Goal: Information Seeking & Learning: Learn about a topic

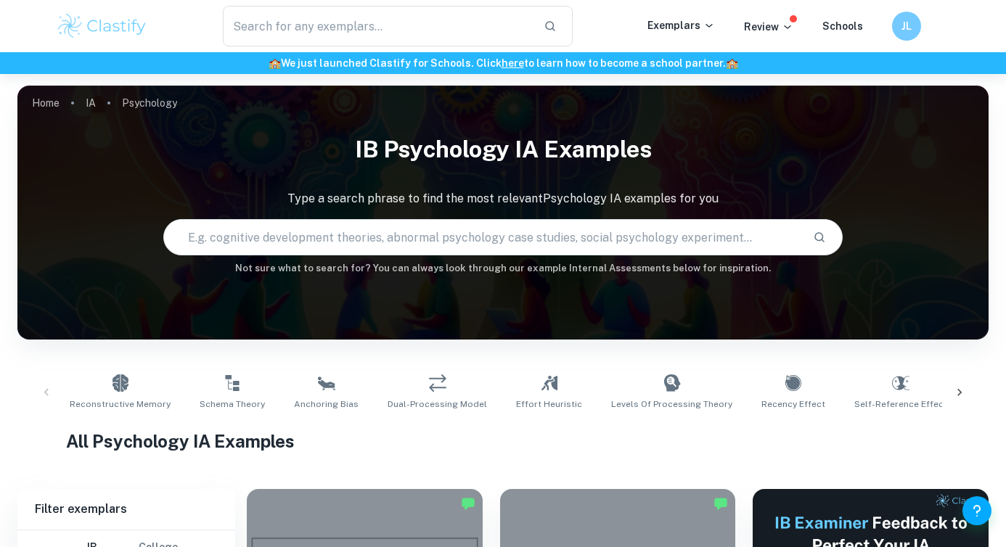
scroll to position [368, 0]
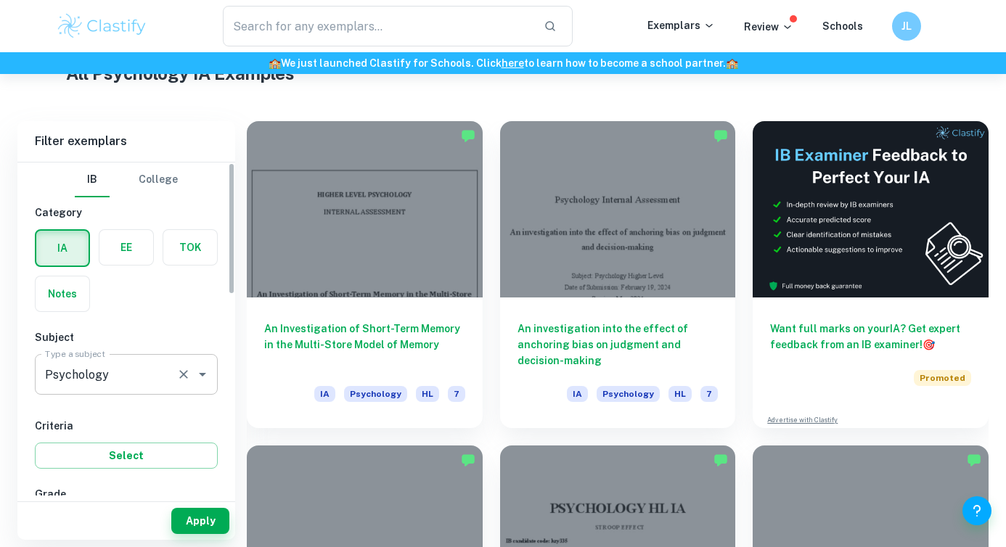
click at [104, 379] on input "Psychology" at bounding box center [105, 375] width 129 height 28
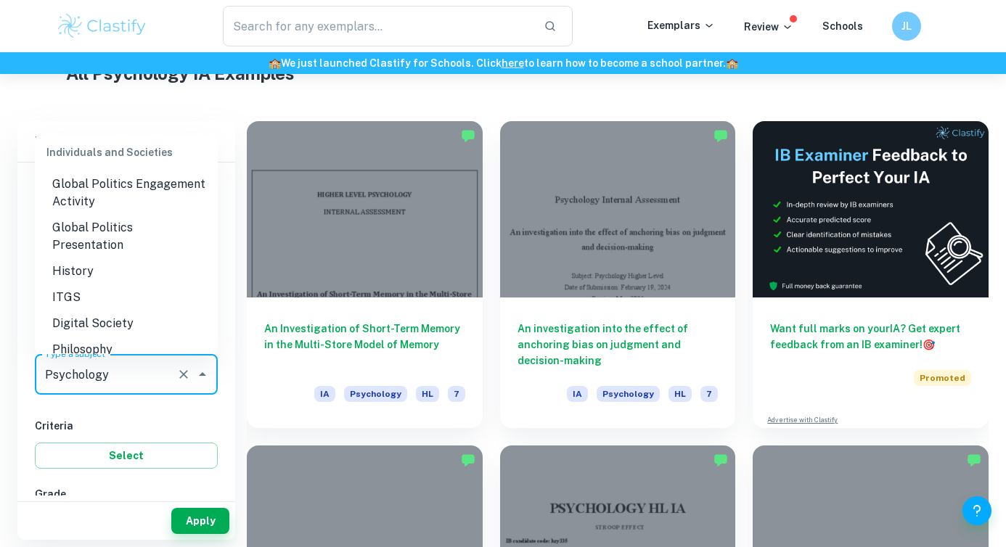
click at [104, 379] on input "Psychology" at bounding box center [105, 375] width 129 height 28
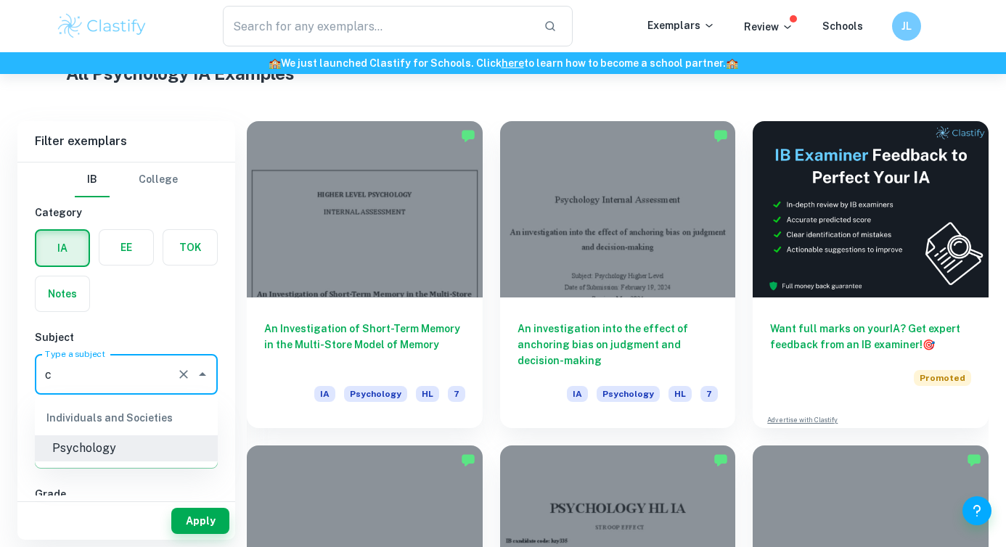
scroll to position [0, 0]
click at [104, 379] on input "Psychologyh" at bounding box center [105, 375] width 129 height 28
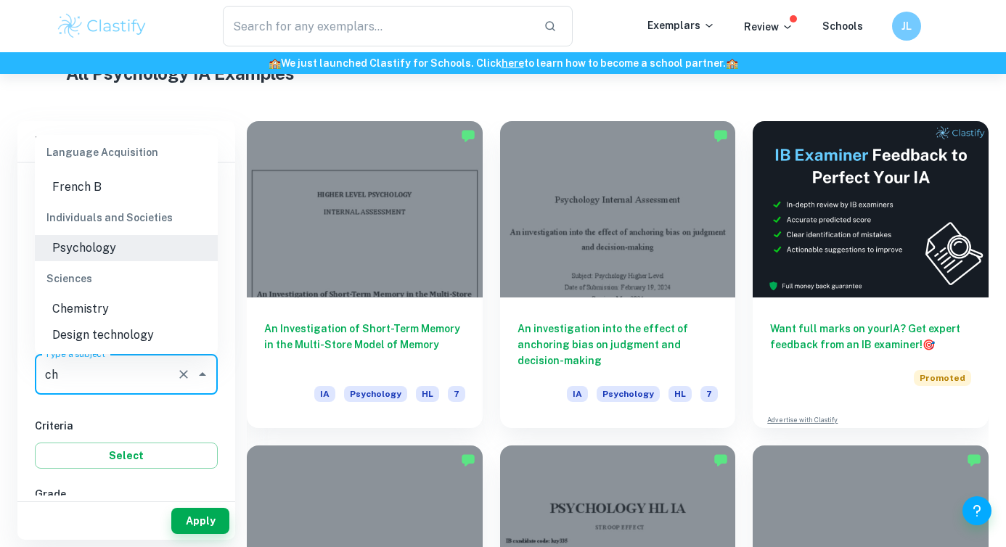
scroll to position [280, 0]
click at [76, 317] on li "Chemistry" at bounding box center [126, 309] width 183 height 26
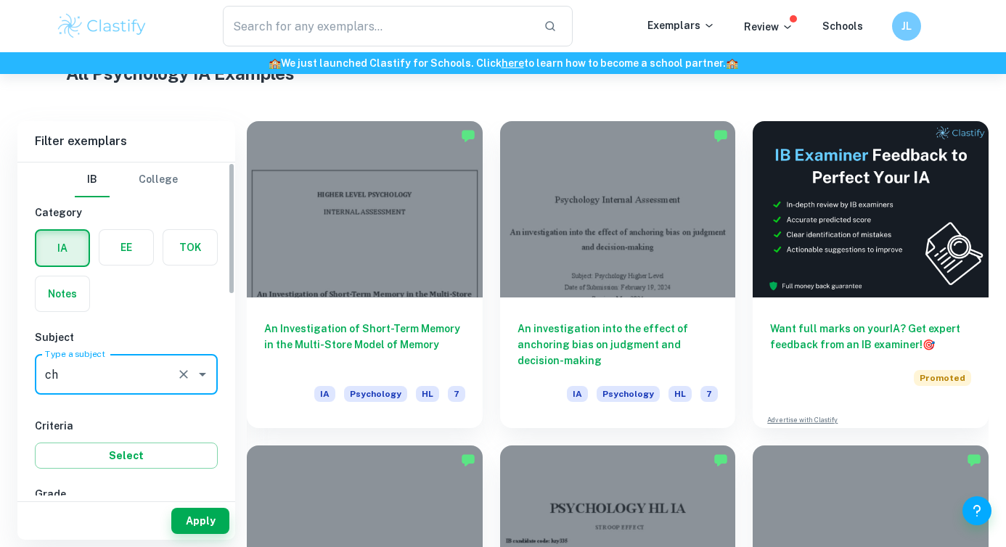
type input "Chemistry"
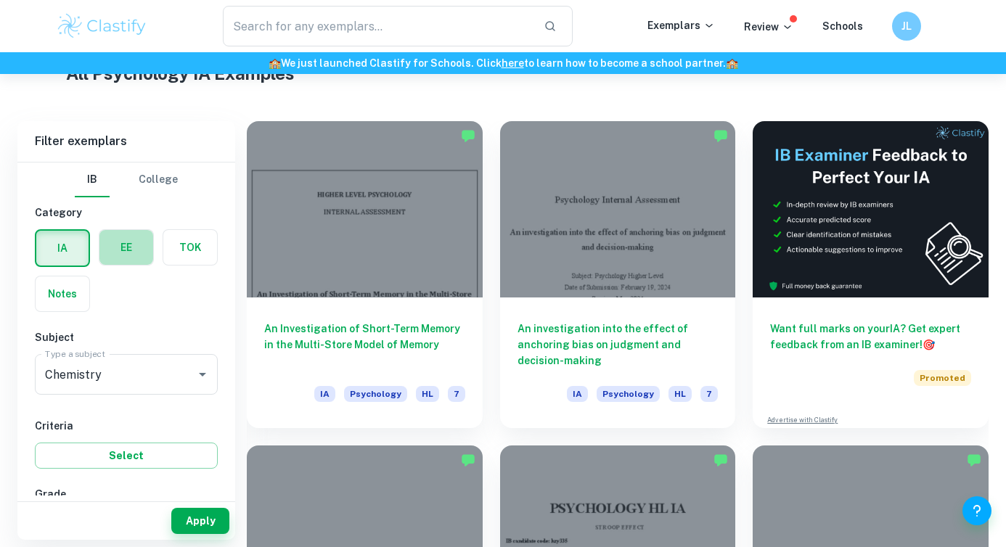
click at [132, 250] on label "button" at bounding box center [126, 247] width 54 height 35
click at [0, 0] on input "radio" at bounding box center [0, 0] width 0 height 0
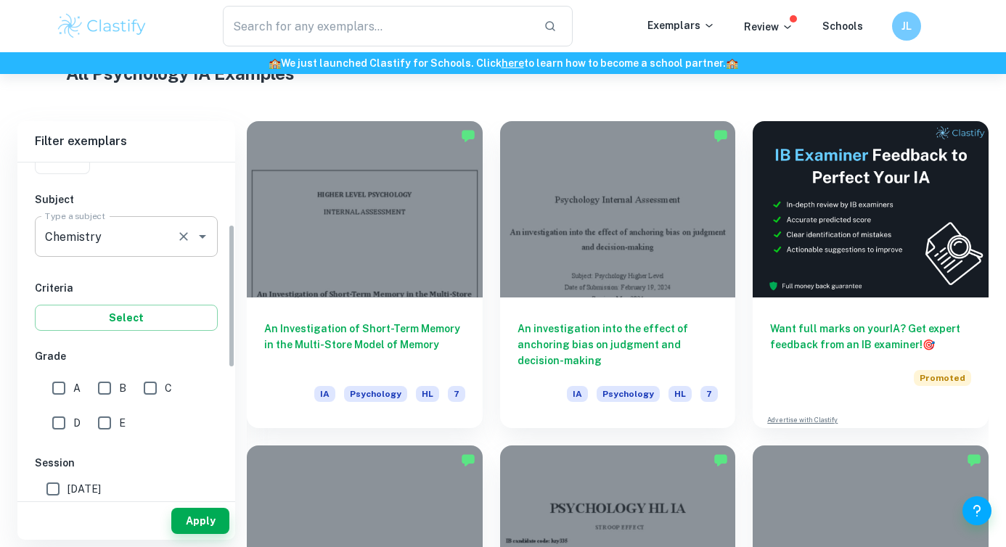
scroll to position [147, 0]
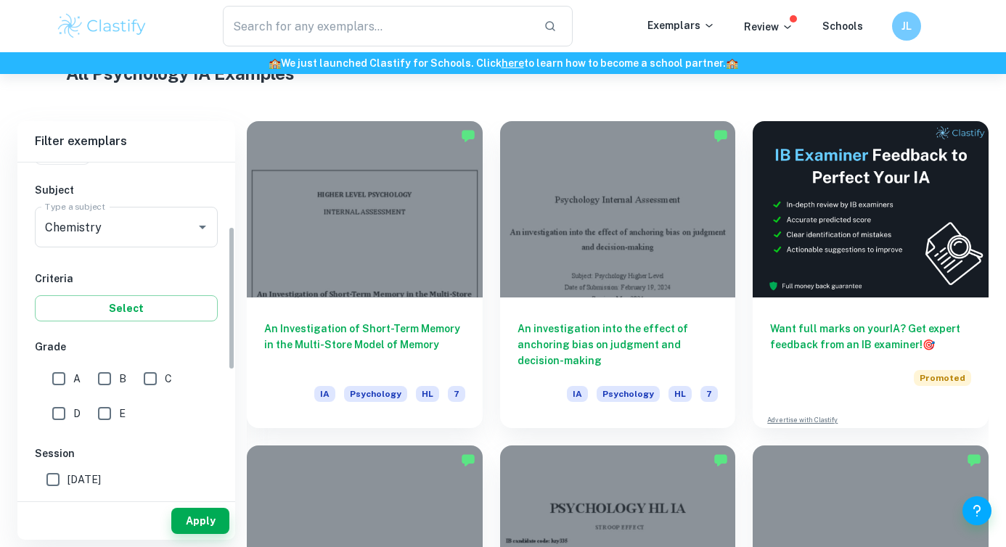
click at [40, 387] on div "A B C D E" at bounding box center [129, 393] width 189 height 70
click at [58, 384] on input "A" at bounding box center [58, 378] width 29 height 29
checkbox input "true"
click at [223, 530] on button "Apply" at bounding box center [200, 521] width 58 height 26
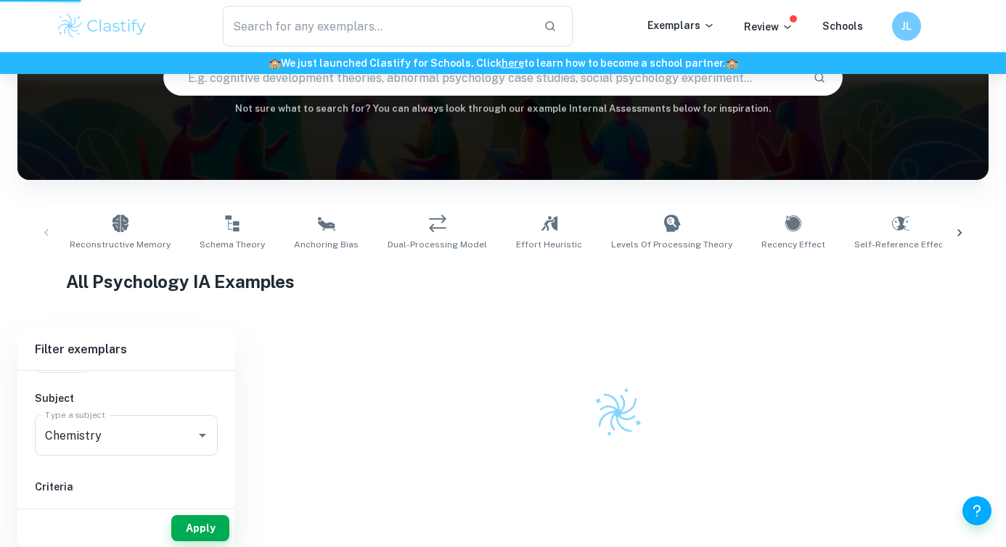
scroll to position [160, 0]
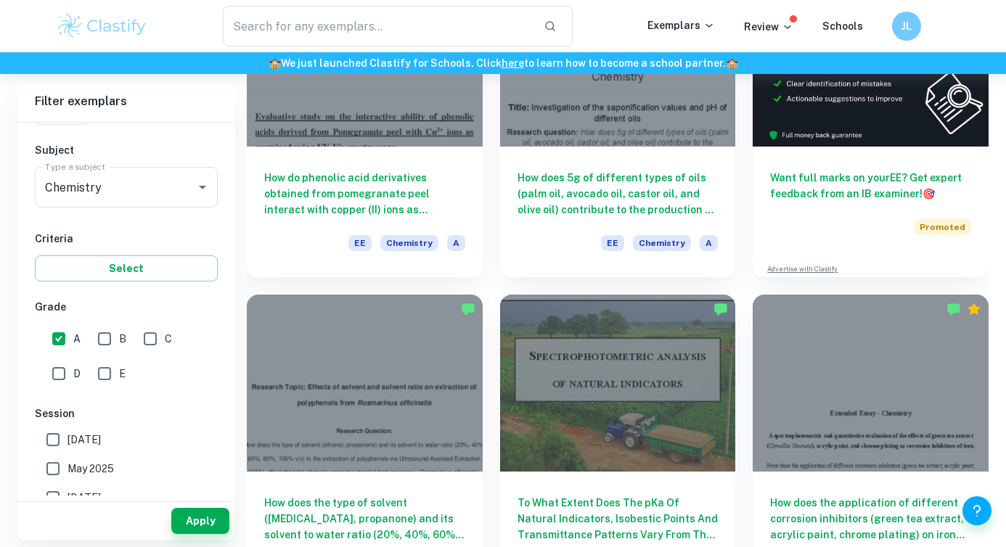
scroll to position [226, 0]
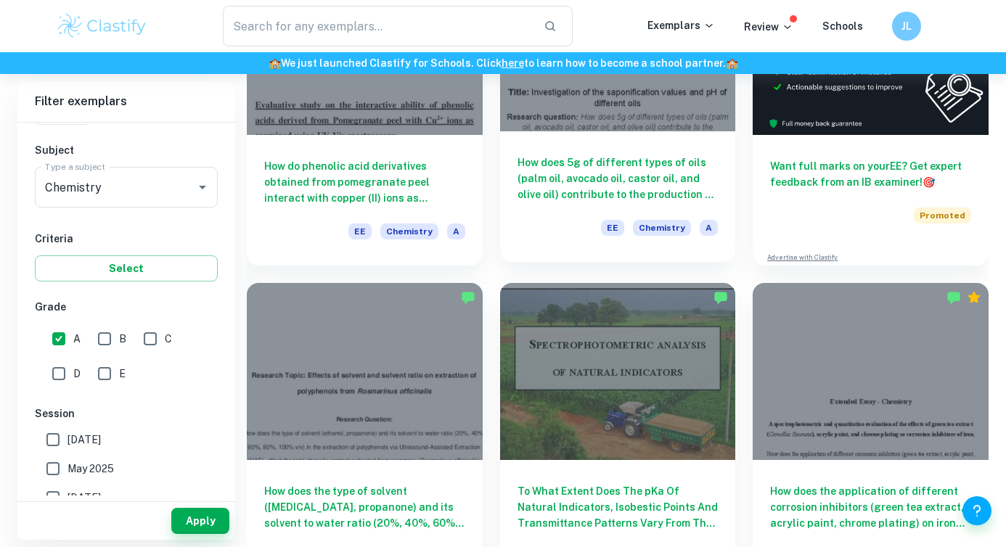
click at [689, 181] on h6 "How does 5g of different types of oils (palm oil, avocado oil, castor oil, and …" at bounding box center [617, 179] width 201 height 48
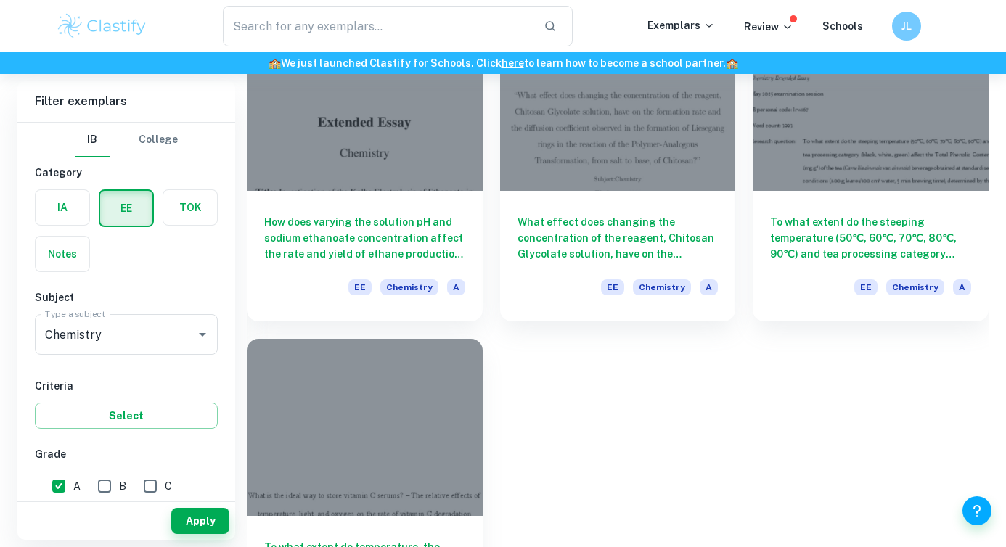
scroll to position [817, 0]
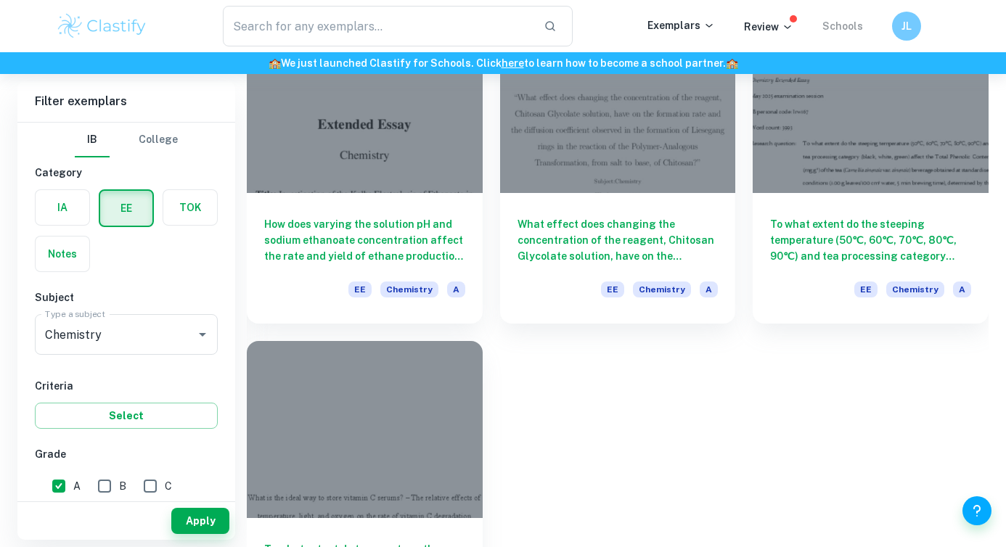
drag, startPoint x: 837, startPoint y: 355, endPoint x: 855, endPoint y: 31, distance: 324.1
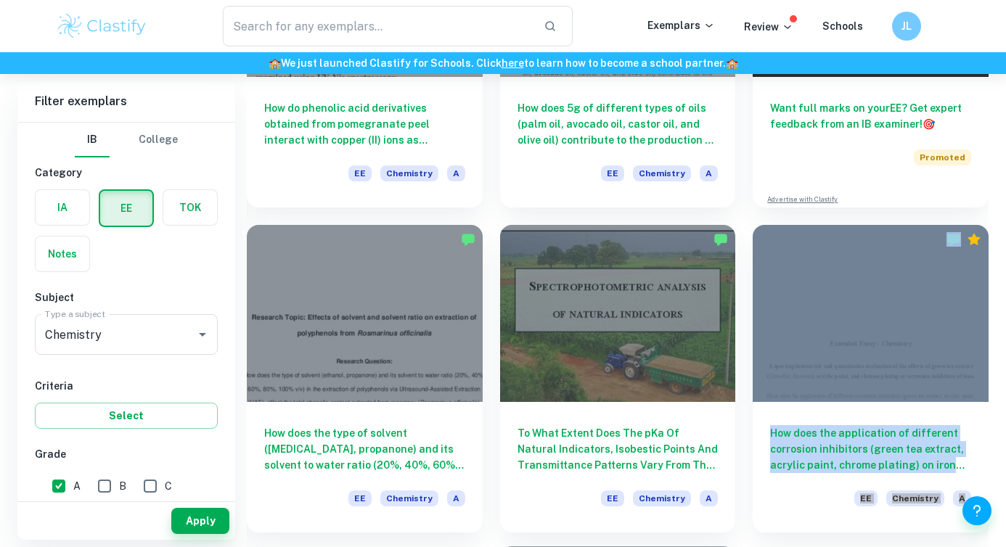
scroll to position [0, 0]
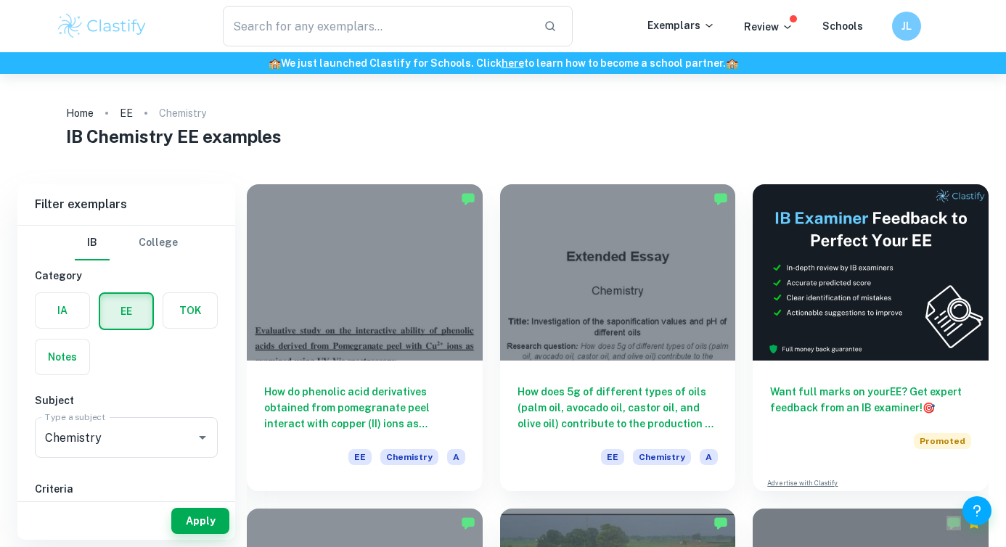
drag, startPoint x: 357, startPoint y: 398, endPoint x: 826, endPoint y: 8, distance: 609.5
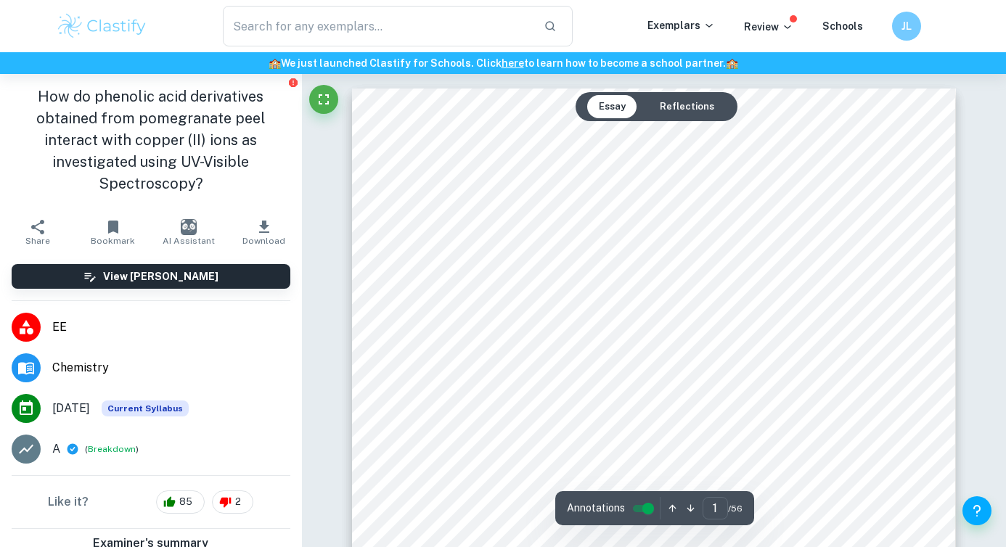
click at [696, 112] on button "Reflections" at bounding box center [687, 106] width 78 height 23
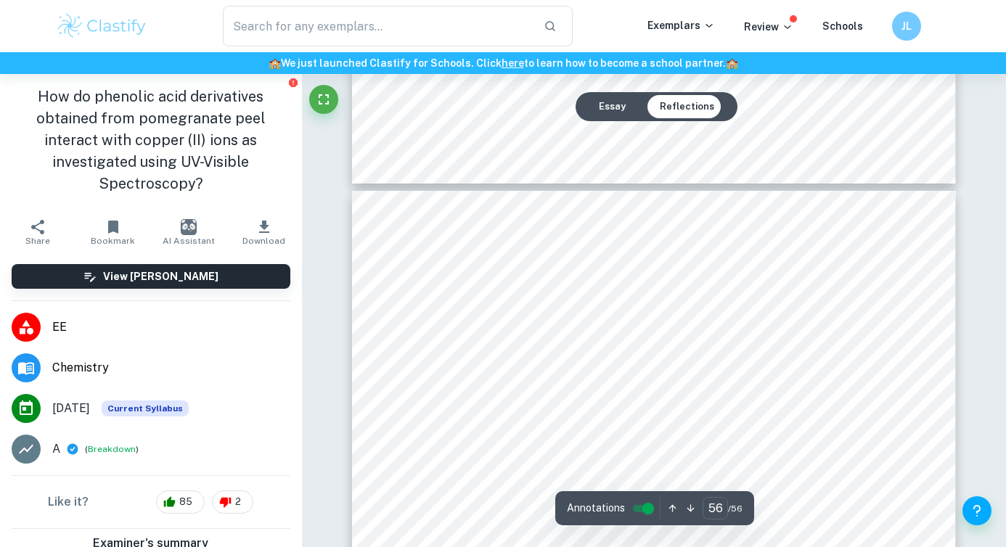
type input "55"
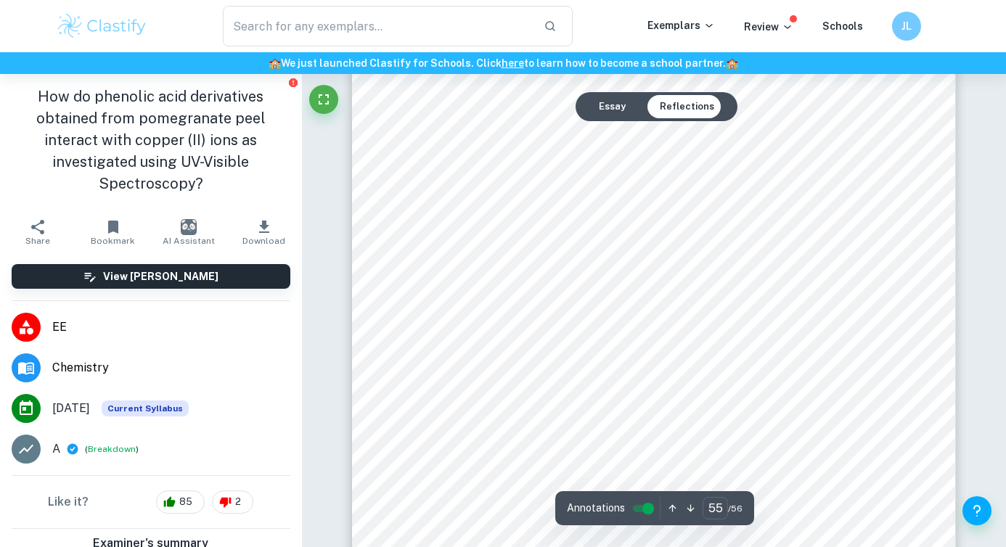
scroll to position [46937, 0]
